Goal: Navigation & Orientation: Find specific page/section

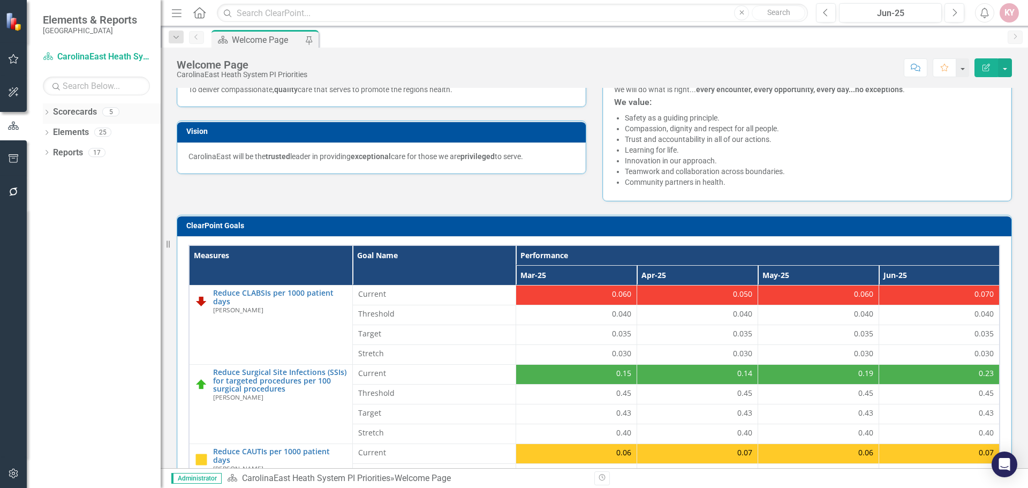
click at [76, 111] on link "Scorecards" at bounding box center [75, 112] width 44 height 12
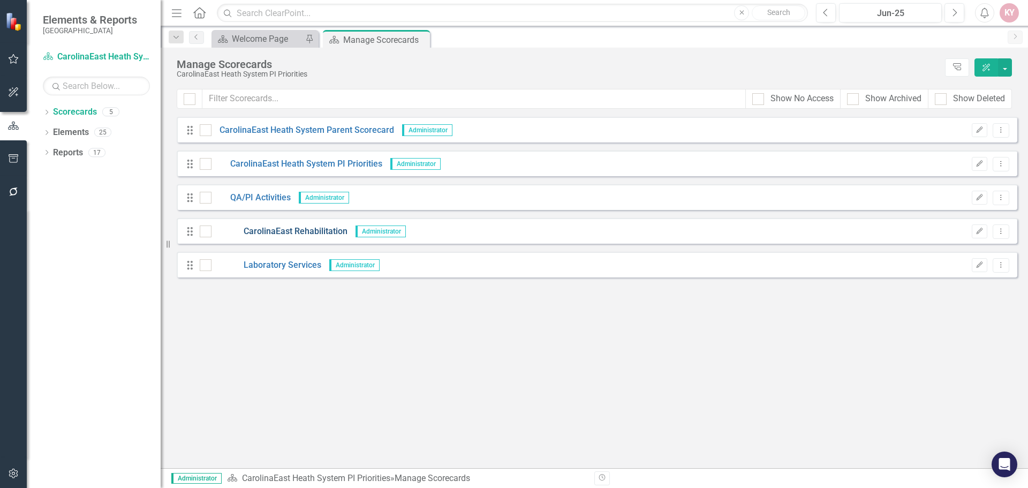
click at [261, 231] on link "CarolinaEast Rehabilitation" at bounding box center [280, 231] width 136 height 12
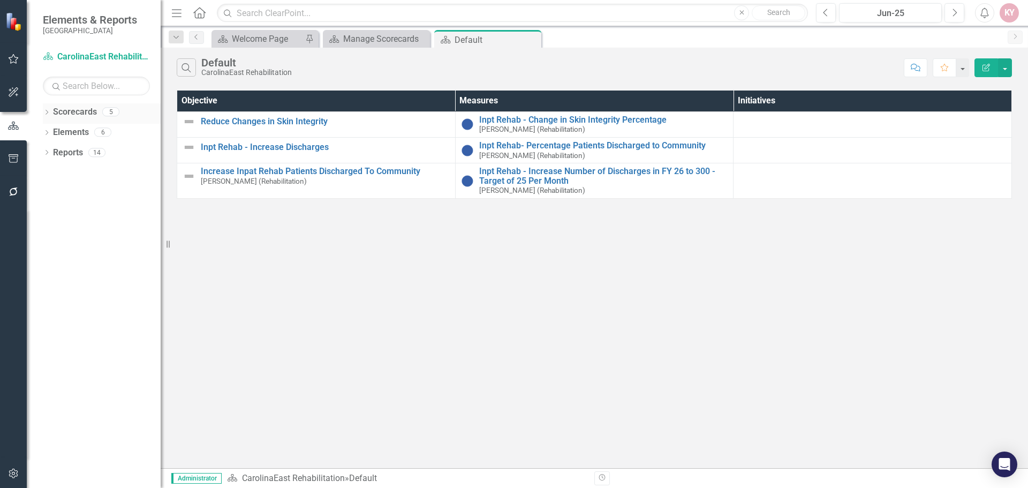
click at [59, 110] on link "Scorecards" at bounding box center [75, 112] width 44 height 12
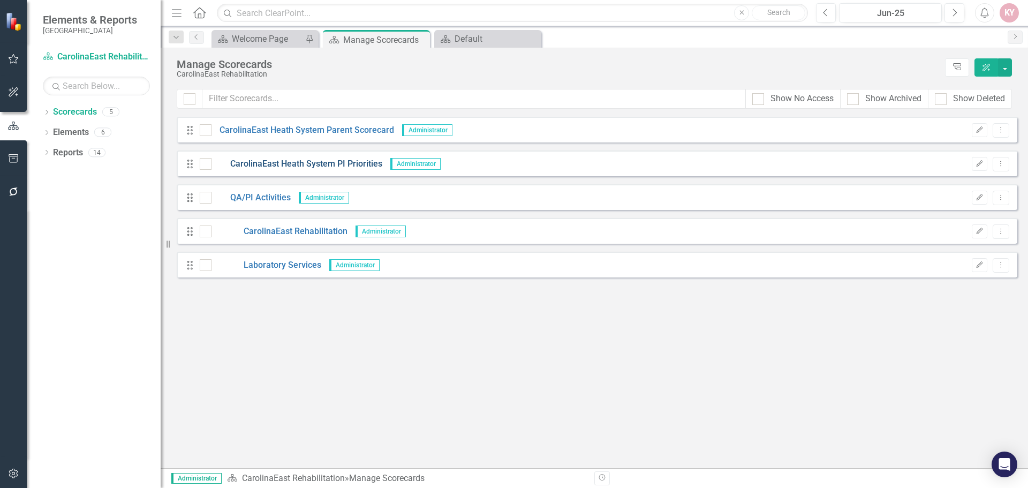
click at [245, 161] on link "CarolinaEast Heath System PI Priorities" at bounding box center [297, 164] width 171 height 12
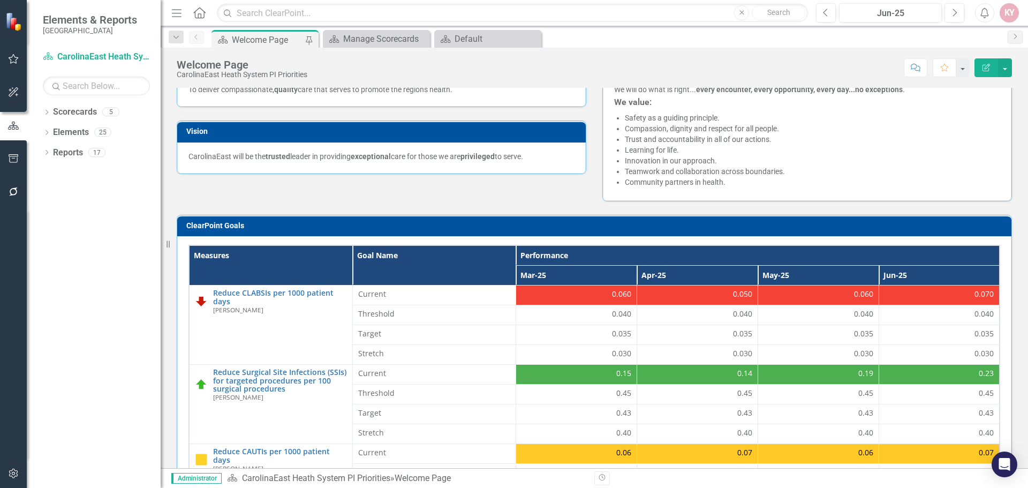
scroll to position [352, 0]
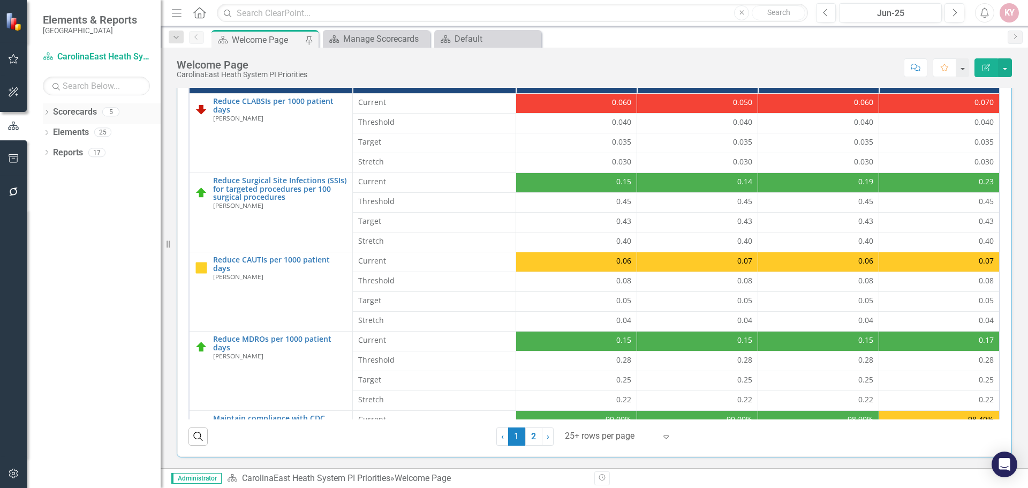
click at [47, 114] on icon at bounding box center [47, 112] width 3 height 5
click at [54, 153] on icon "Dropdown" at bounding box center [52, 152] width 8 height 6
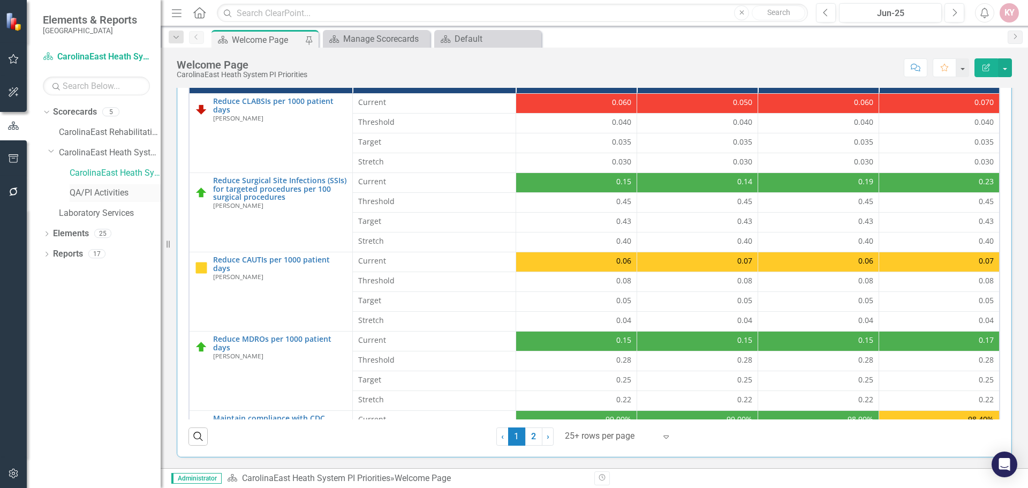
click at [89, 195] on link "QA/PI Activities" at bounding box center [115, 193] width 91 height 12
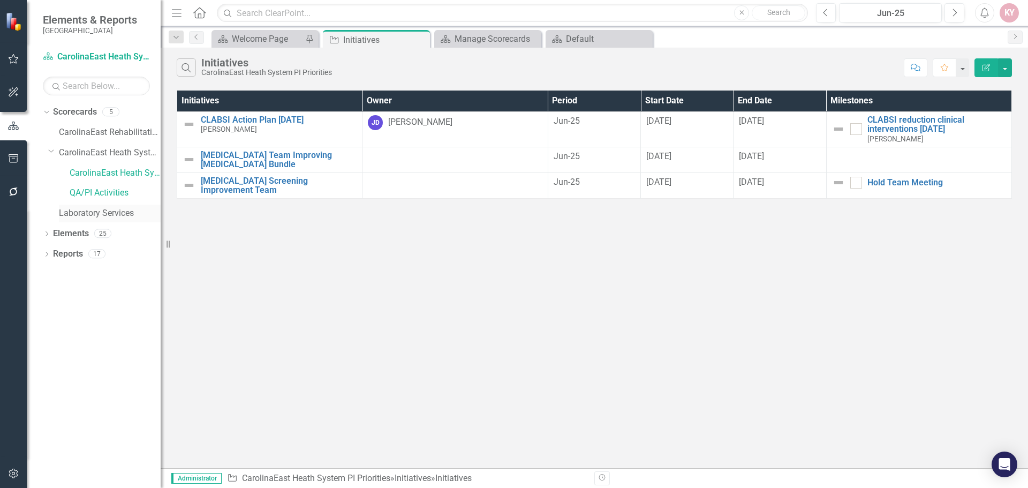
click at [107, 214] on link "Laboratory Services" at bounding box center [110, 213] width 102 height 12
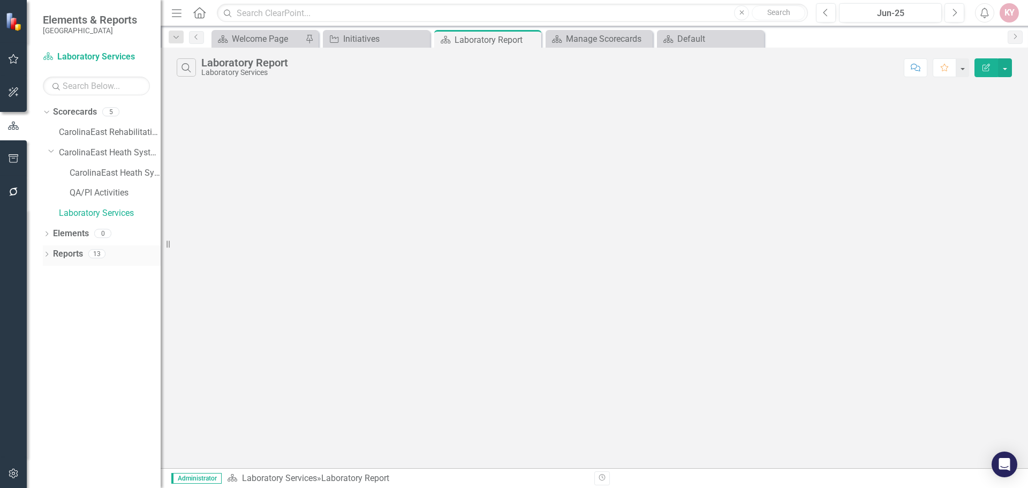
click at [48, 254] on icon at bounding box center [47, 254] width 3 height 5
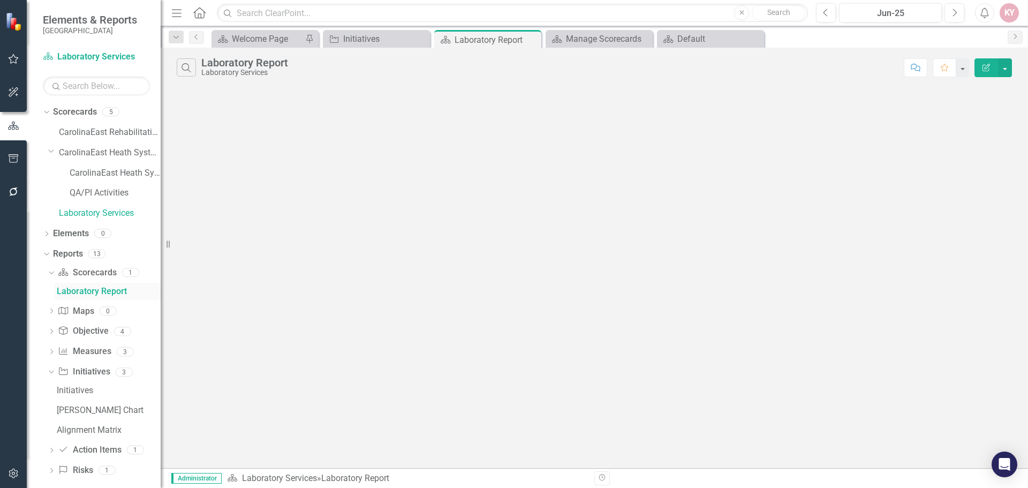
click at [77, 287] on div "Laboratory Report" at bounding box center [109, 291] width 104 height 10
click at [82, 332] on link "Objective Objective" at bounding box center [83, 331] width 50 height 12
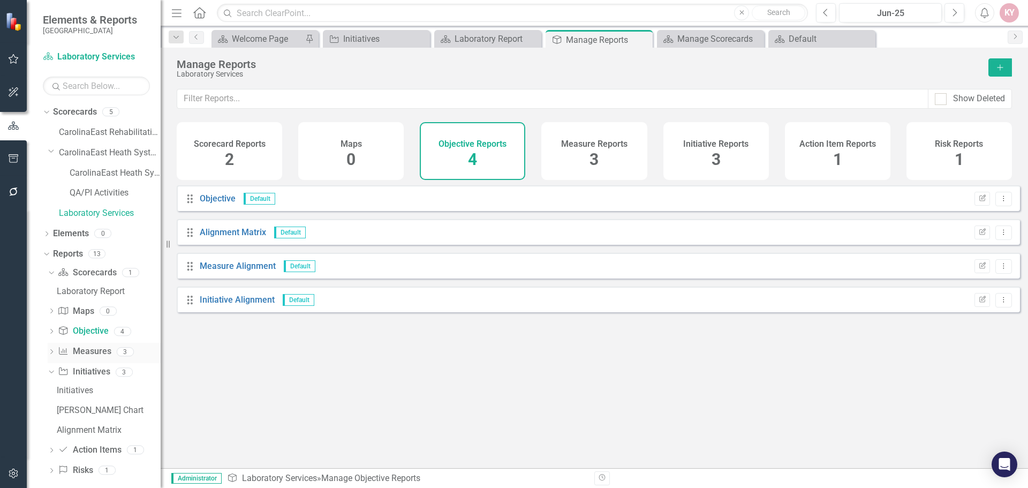
click at [89, 350] on link "Measure Measures" at bounding box center [84, 351] width 53 height 12
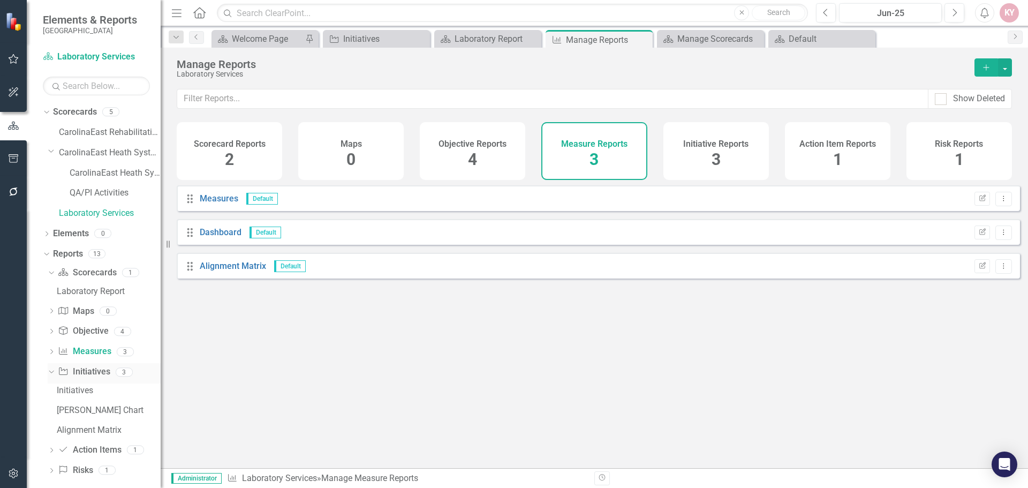
click at [95, 373] on link "Initiative Initiatives" at bounding box center [84, 372] width 52 height 12
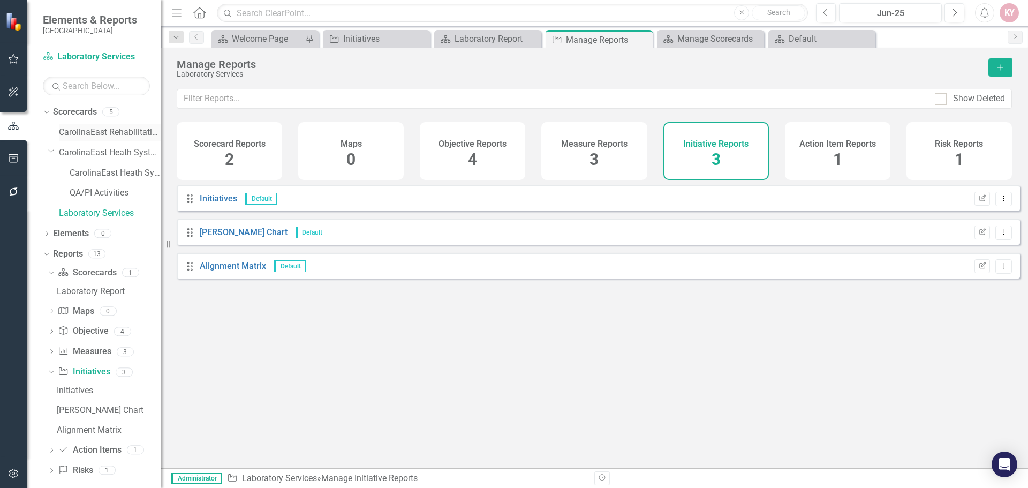
click at [84, 130] on link "CarolinaEast Rehabilitation" at bounding box center [110, 132] width 102 height 12
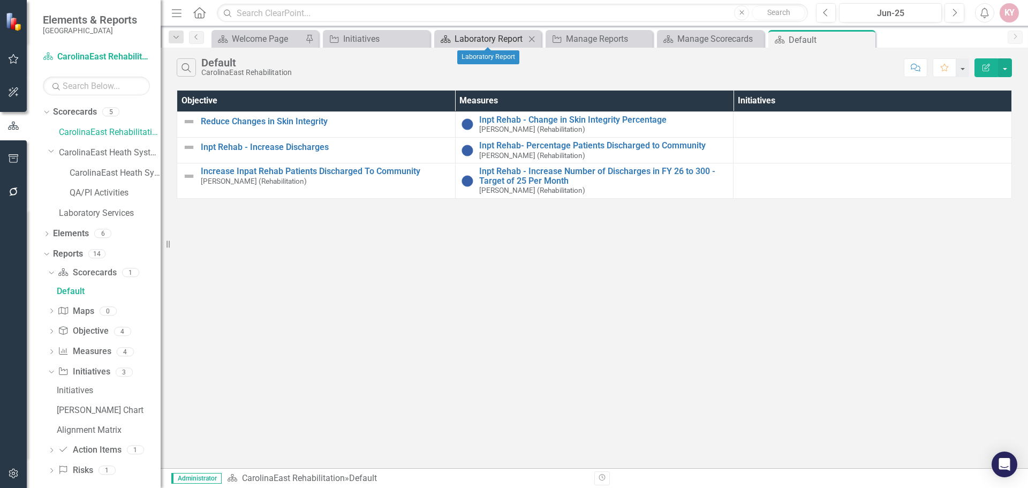
click at [473, 37] on div "Laboratory Report" at bounding box center [490, 38] width 71 height 13
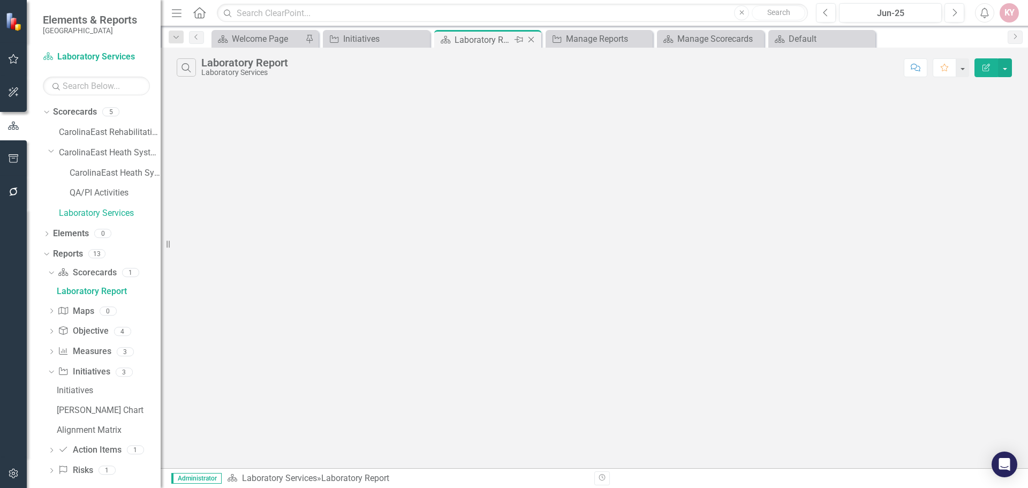
click at [531, 41] on icon "Close" at bounding box center [531, 39] width 11 height 9
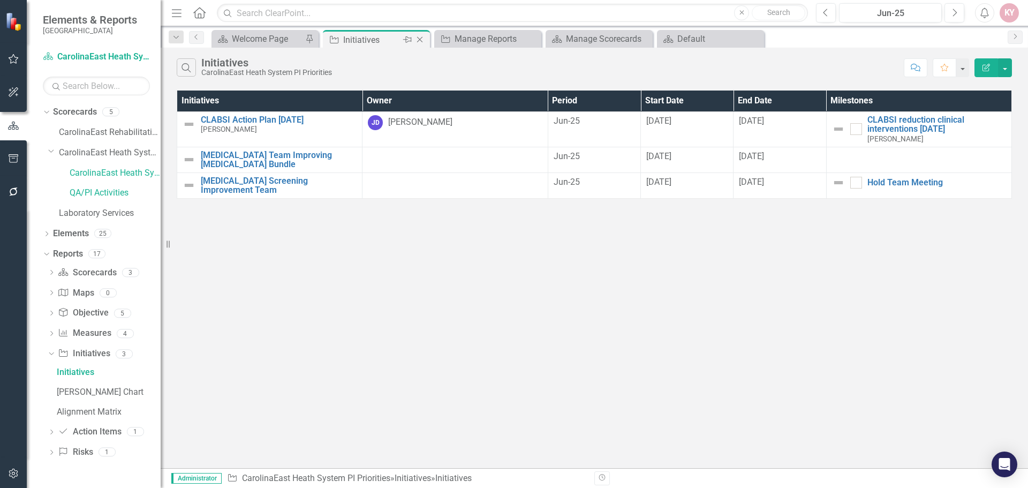
click at [376, 40] on div "Initiatives" at bounding box center [371, 39] width 57 height 13
click at [420, 40] on icon at bounding box center [420, 40] width 6 height 6
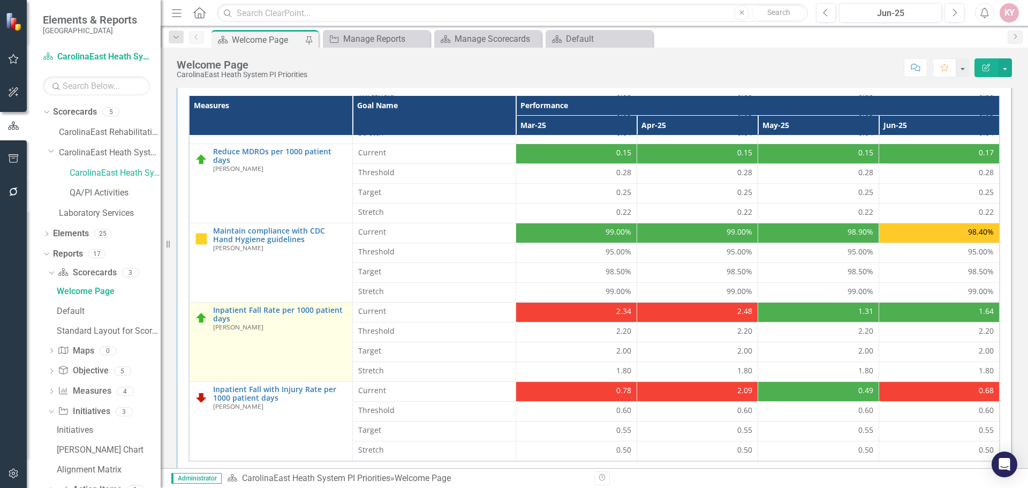
scroll to position [352, 0]
